Goal: Task Accomplishment & Management: Use online tool/utility

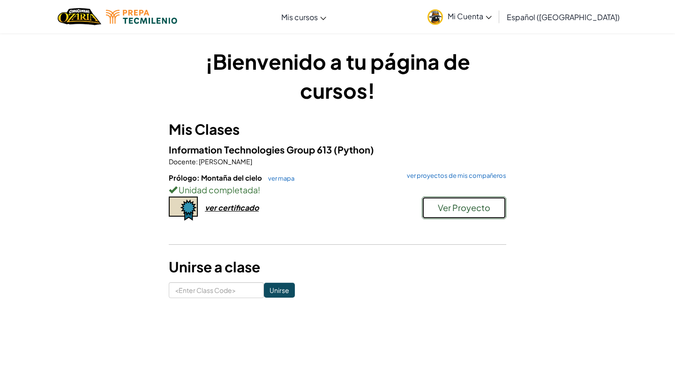
click at [480, 214] on button "Ver Proyecto" at bounding box center [464, 208] width 84 height 22
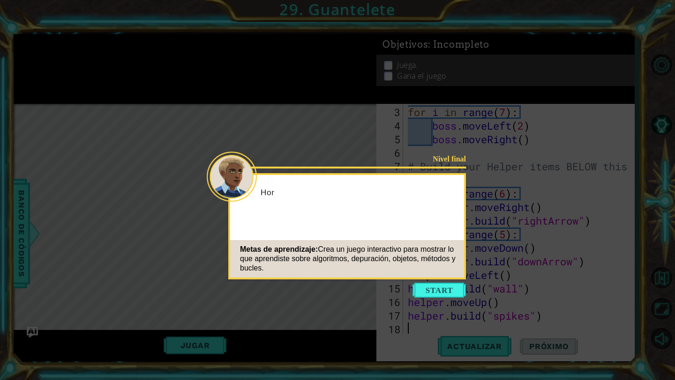
scroll to position [41, 0]
click at [447, 291] on button "Start" at bounding box center [438, 290] width 53 height 15
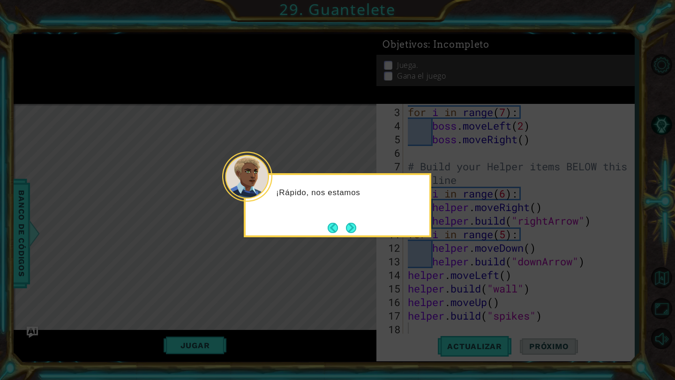
click at [347, 216] on div "¡Rápido, nos estamos" at bounding box center [337, 205] width 187 height 64
click at [347, 223] on button "Next" at bounding box center [350, 227] width 17 height 17
click at [349, 225] on button "Next" at bounding box center [351, 228] width 15 height 15
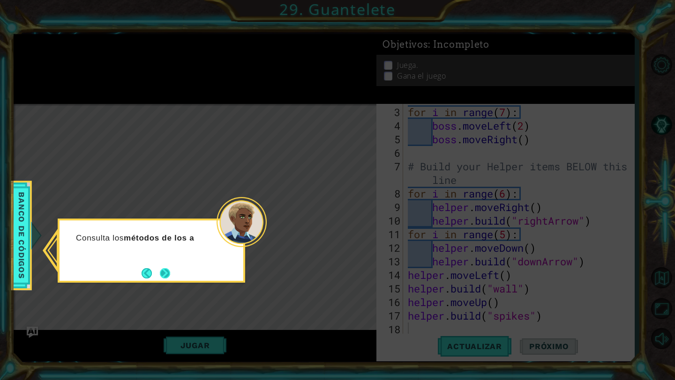
click at [165, 271] on button "Next" at bounding box center [164, 273] width 17 height 17
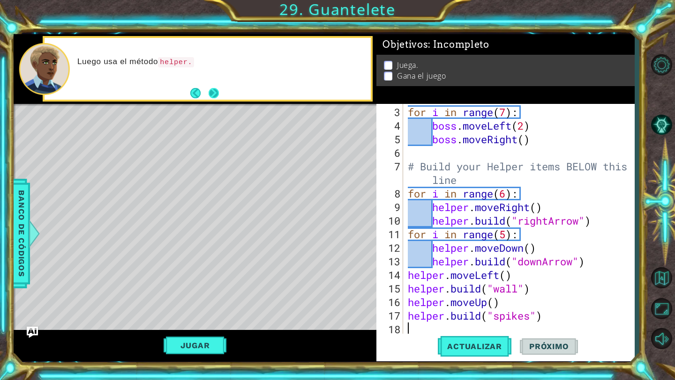
click at [219, 89] on button "Next" at bounding box center [213, 93] width 10 height 10
click at [210, 96] on button "Next" at bounding box center [213, 93] width 10 height 10
